Goal: Information Seeking & Learning: Find specific page/section

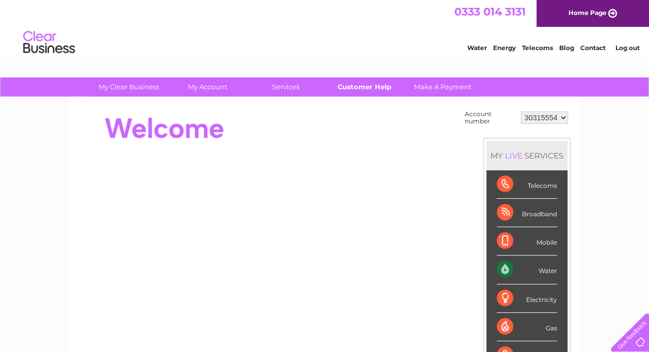
click at [373, 87] on link "Customer Help" at bounding box center [363, 86] width 85 height 19
